Goal: Task Accomplishment & Management: Manage account settings

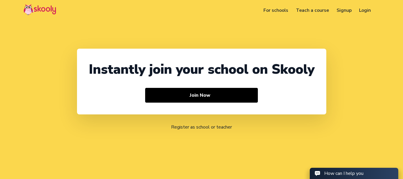
select select "1"
select select "[GEOGRAPHIC_DATA]"
select select "America/New_York"
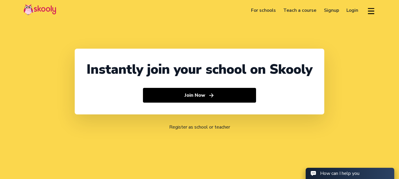
select select "91"
select select "[GEOGRAPHIC_DATA]"
select select "[GEOGRAPHIC_DATA]/[GEOGRAPHIC_DATA]"
click at [354, 10] on link "Login" at bounding box center [352, 10] width 19 height 9
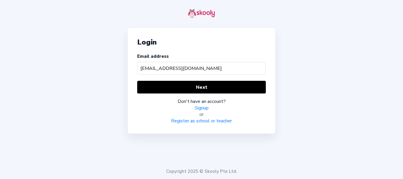
type input "[EMAIL_ADDRESS][DOMAIN_NAME]"
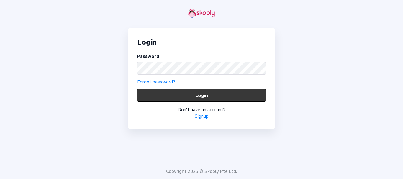
click at [162, 96] on button "Login" at bounding box center [201, 95] width 129 height 13
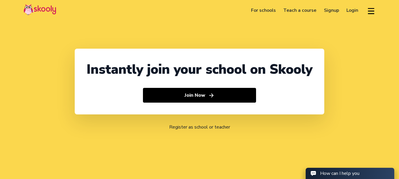
select select "91"
select select "[GEOGRAPHIC_DATA]"
select select "[GEOGRAPHIC_DATA]/[GEOGRAPHIC_DATA]"
click at [349, 8] on link "Login" at bounding box center [352, 10] width 19 height 9
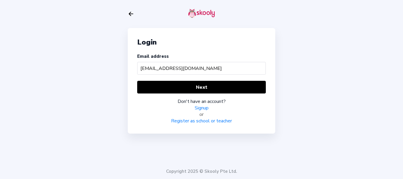
type input "[EMAIL_ADDRESS][DOMAIN_NAME]"
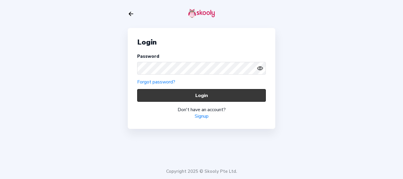
click at [150, 98] on button "Login" at bounding box center [201, 95] width 129 height 13
